Goal: Contribute content

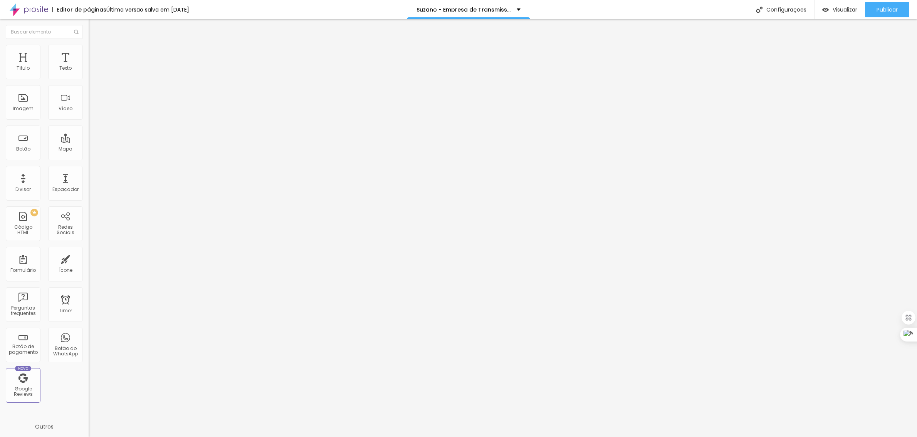
scroll to position [1387, 0]
click at [89, 66] on img at bounding box center [91, 64] width 5 height 5
click at [601, 437] on div at bounding box center [458, 445] width 917 height 7
click at [89, 66] on img at bounding box center [91, 64] width 5 height 5
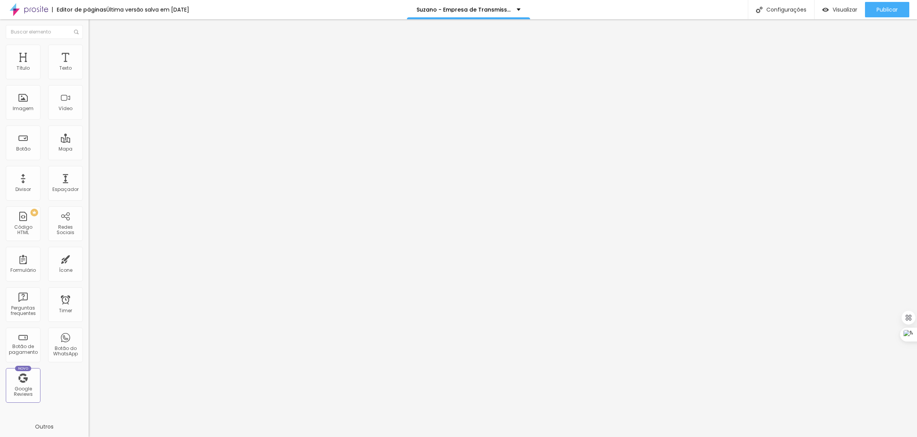
scroll to position [2986, 0]
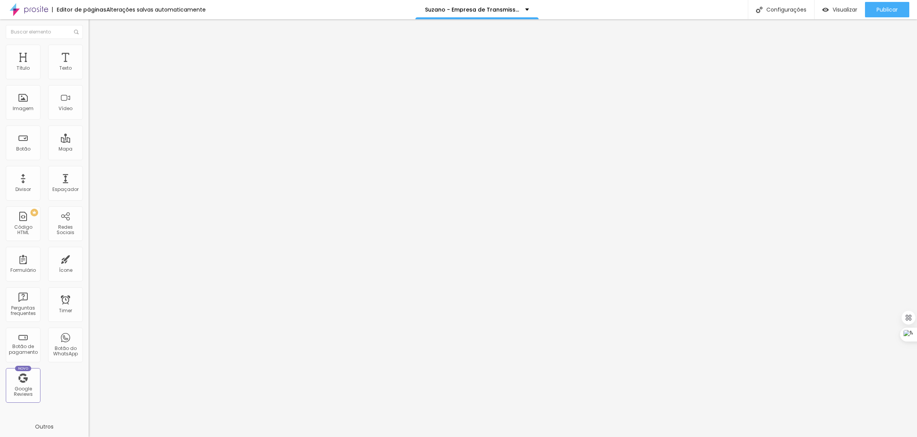
click at [89, 66] on img at bounding box center [91, 64] width 5 height 5
click at [600, 437] on div at bounding box center [458, 445] width 917 height 7
click at [89, 66] on img at bounding box center [91, 64] width 5 height 5
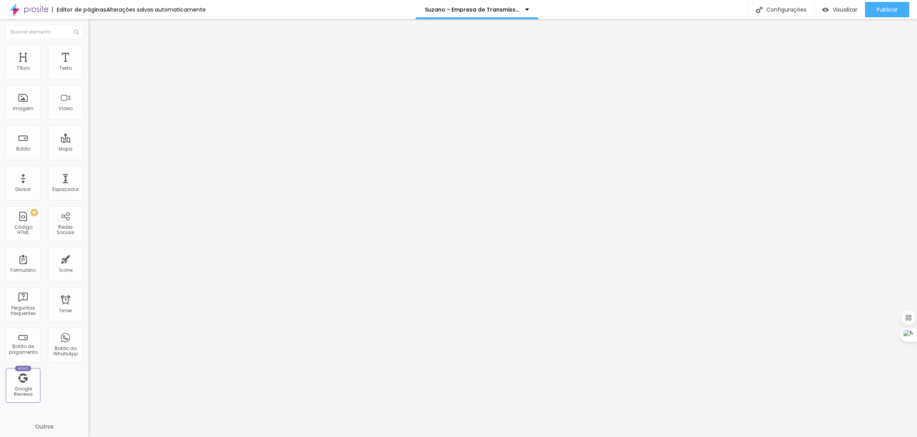
scroll to position [3044, 0]
drag, startPoint x: 326, startPoint y: 175, endPoint x: 409, endPoint y: 226, distance: 97.9
click at [868, 12] on button "Publicar" at bounding box center [887, 9] width 44 height 15
